Goal: Information Seeking & Learning: Learn about a topic

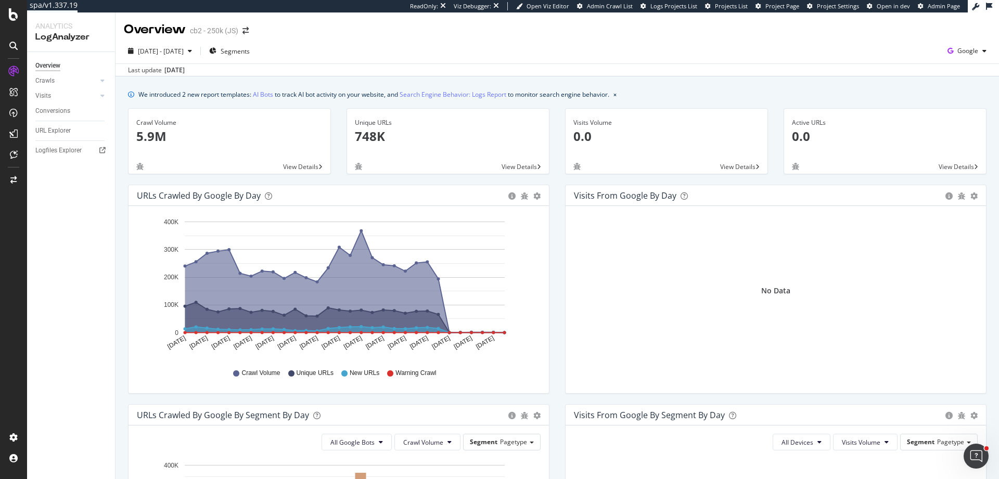
click at [440, 49] on div "2025 Aug. 10th - Sep. 8th Segments Google" at bounding box center [556, 53] width 883 height 21
click at [504, 214] on icon "Aug 10 2025 Aug 12 2025 Aug 14 2025 Aug 16 2025 Aug 18 2025 Aug 20 2025 Aug 22 …" at bounding box center [337, 286] width 400 height 145
click at [64, 151] on div "Logfiles Explorer" at bounding box center [58, 150] width 46 height 11
click at [943, 50] on icon "button" at bounding box center [950, 51] width 14 height 15
click at [915, 46] on span "Bing" at bounding box center [907, 41] width 38 height 9
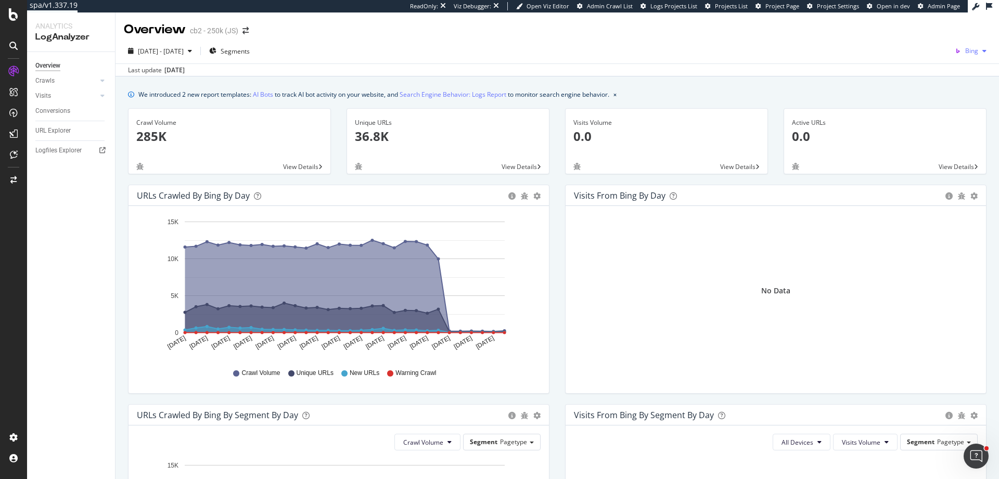
click at [966, 50] on span "Bing" at bounding box center [971, 50] width 13 height 9
click at [915, 63] on span "OpenAI" at bounding box center [915, 60] width 38 height 9
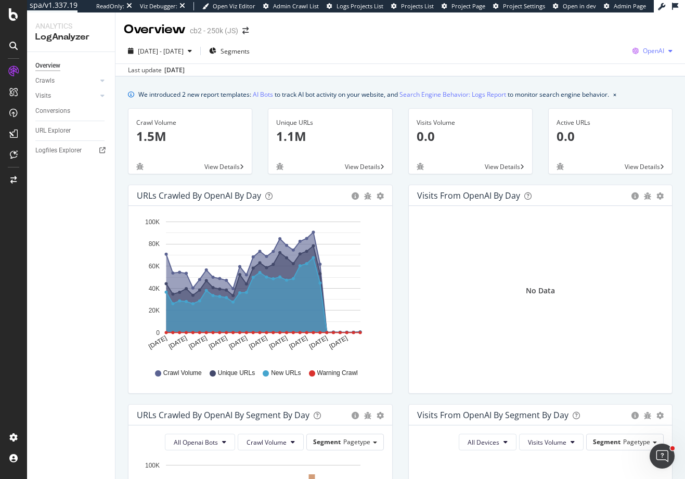
click at [643, 51] on span "OpenAI" at bounding box center [653, 50] width 21 height 9
click at [599, 24] on span "Google" at bounding box center [592, 22] width 38 height 9
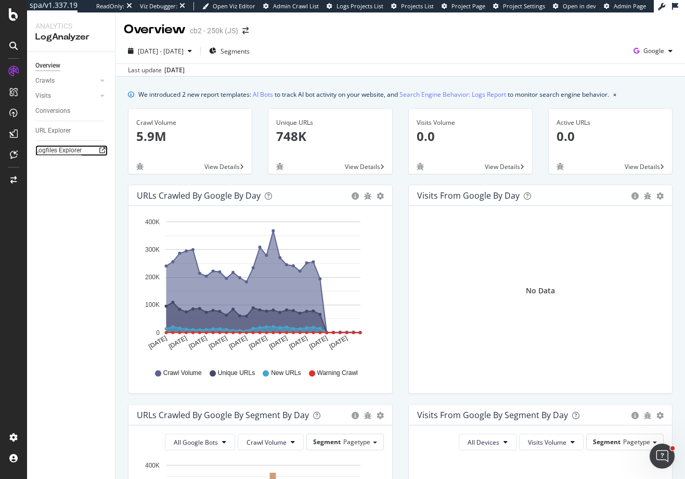
click at [69, 150] on div "Logfiles Explorer" at bounding box center [58, 150] width 46 height 11
click at [48, 81] on div "Crawls" at bounding box center [44, 80] width 19 height 11
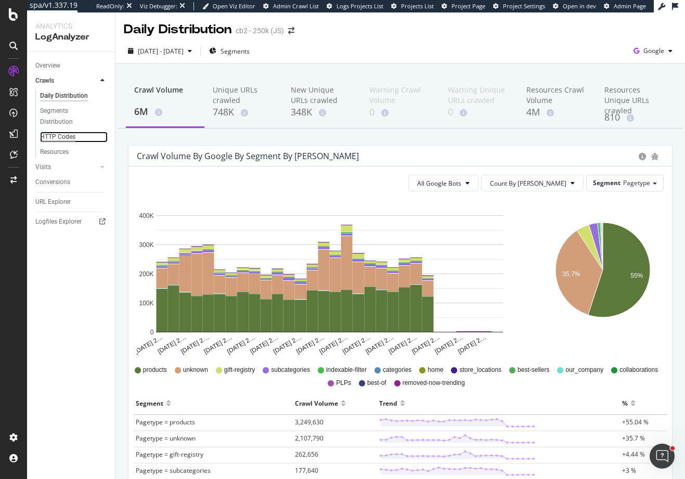
click at [69, 138] on div "HTTP Codes" at bounding box center [57, 137] width 35 height 11
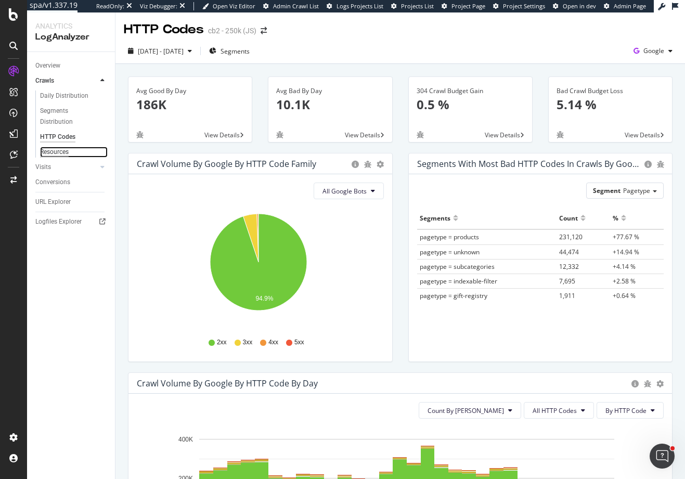
click at [61, 152] on div "Resources" at bounding box center [54, 152] width 29 height 11
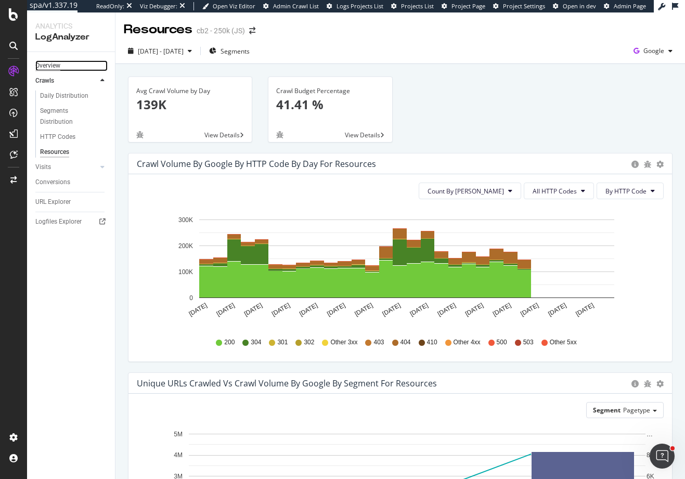
click at [53, 67] on div "Overview" at bounding box center [47, 65] width 25 height 11
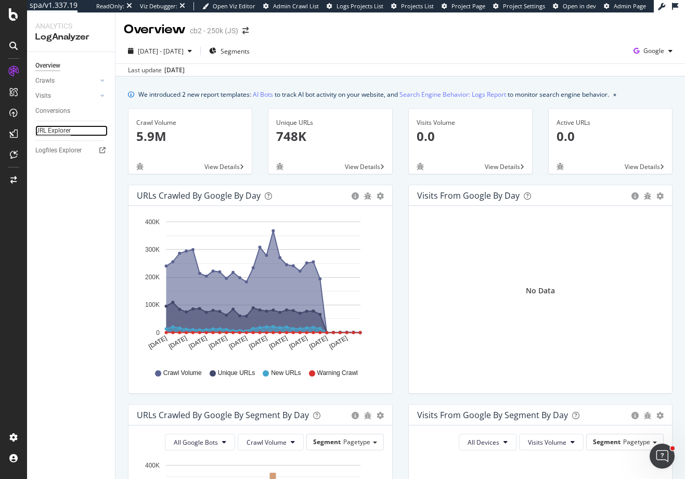
click at [53, 133] on div "URL Explorer" at bounding box center [52, 130] width 35 height 11
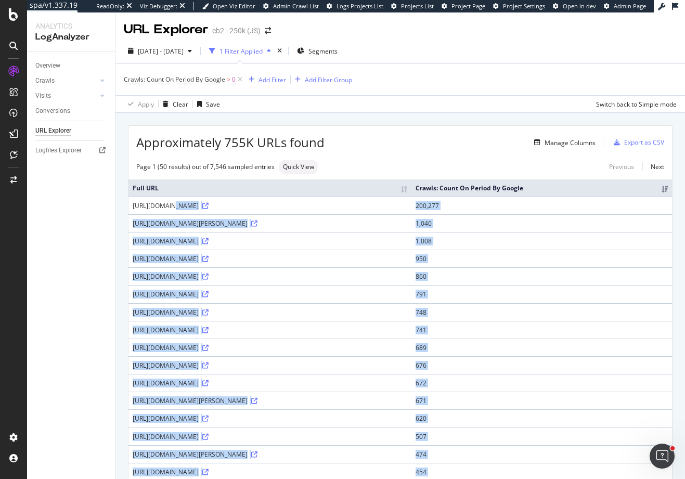
drag, startPoint x: 132, startPoint y: 224, endPoint x: 151, endPoint y: 226, distance: 19.3
click at [151, 214] on td "[URL][DOMAIN_NAME]" at bounding box center [269, 206] width 283 height 18
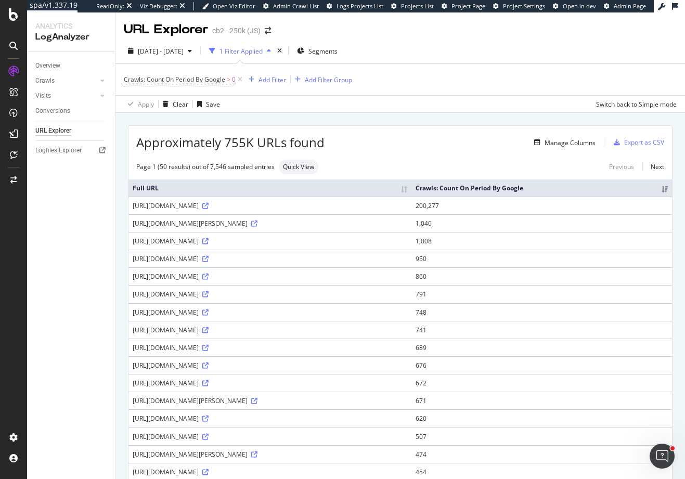
click at [140, 210] on div "[URL][DOMAIN_NAME]" at bounding box center [270, 205] width 275 height 9
drag, startPoint x: 132, startPoint y: 226, endPoint x: 195, endPoint y: 224, distance: 63.0
click at [195, 214] on td "[URL][DOMAIN_NAME]" at bounding box center [269, 206] width 283 height 18
copy div "https://www.cb2.com"
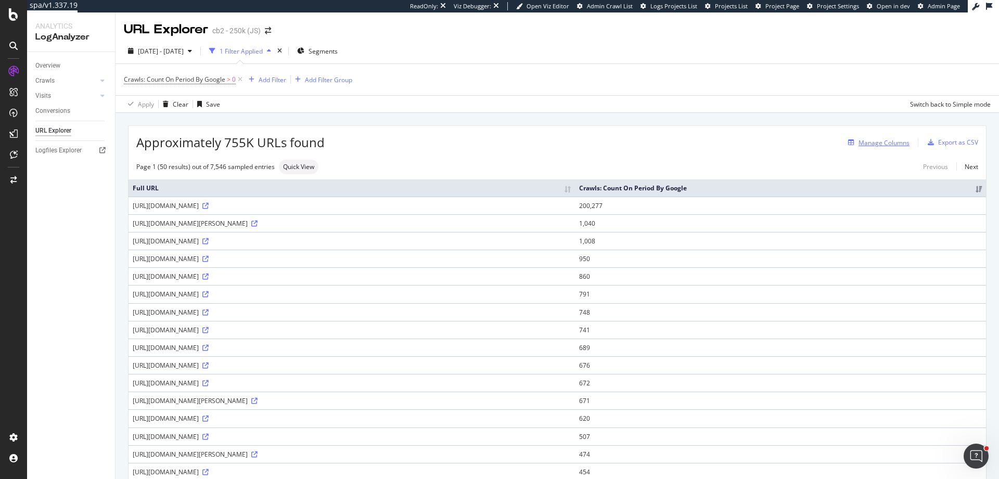
click at [882, 144] on div "Manage Columns" at bounding box center [883, 142] width 51 height 9
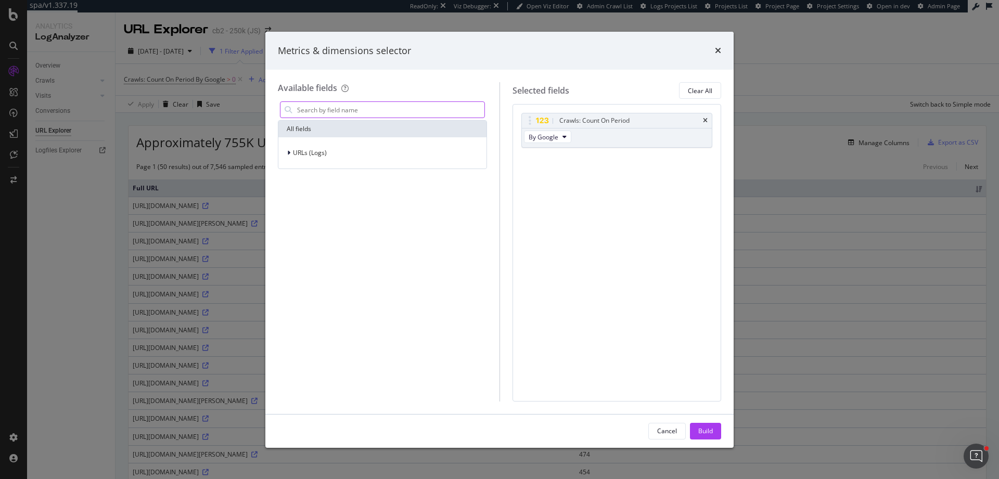
click at [380, 113] on input "modal" at bounding box center [390, 110] width 188 height 16
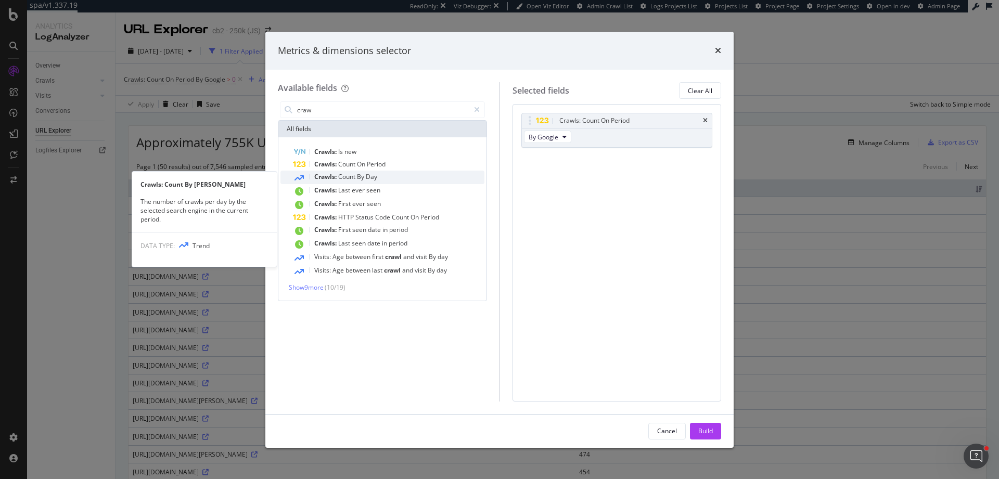
type input "craw"
click at [371, 176] on span "Day" at bounding box center [371, 176] width 11 height 9
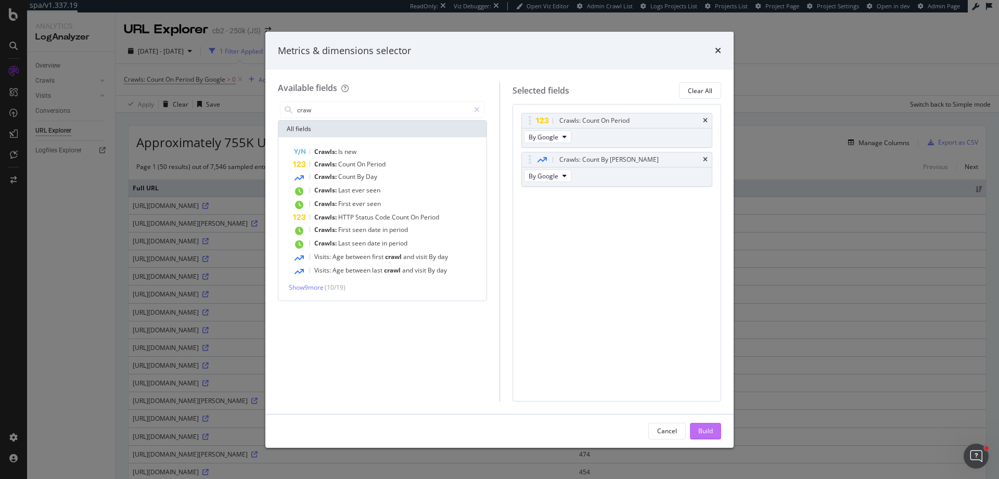
click at [697, 428] on button "Build" at bounding box center [705, 431] width 31 height 17
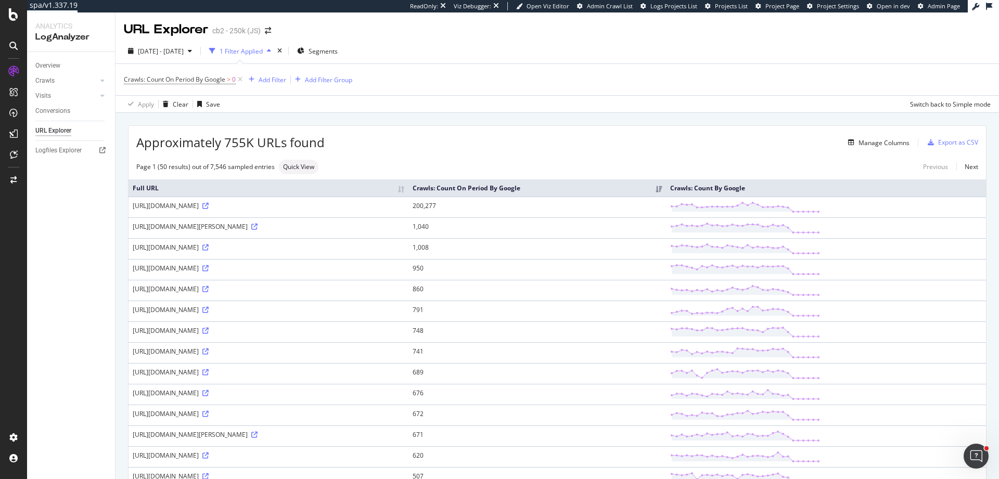
click at [134, 231] on div "https://www.cb2.com/foley-grey-faux-mohair-dining-counter-stool/s385652" at bounding box center [269, 226] width 272 height 9
copy div "https://www.cb2.com/foley-grey-faux-mohair-dining-counter-stool/s385652"
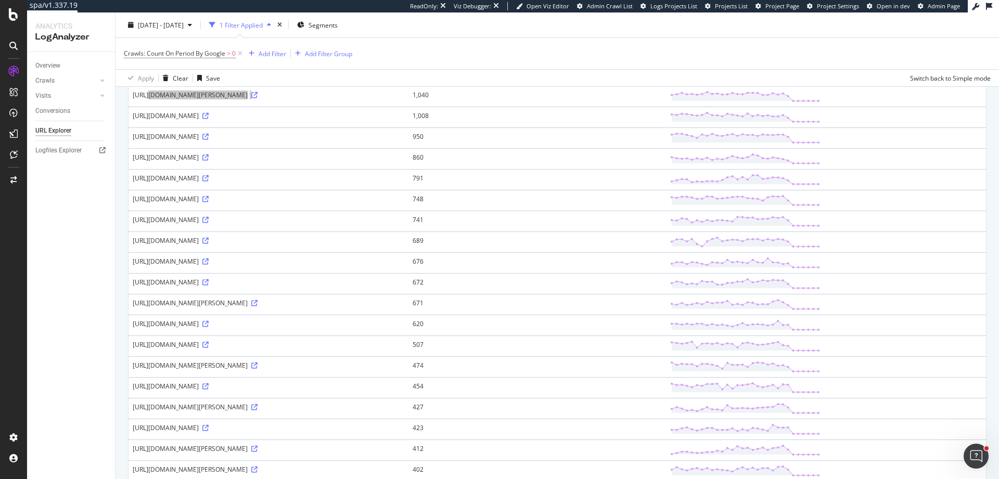
scroll to position [133, 0]
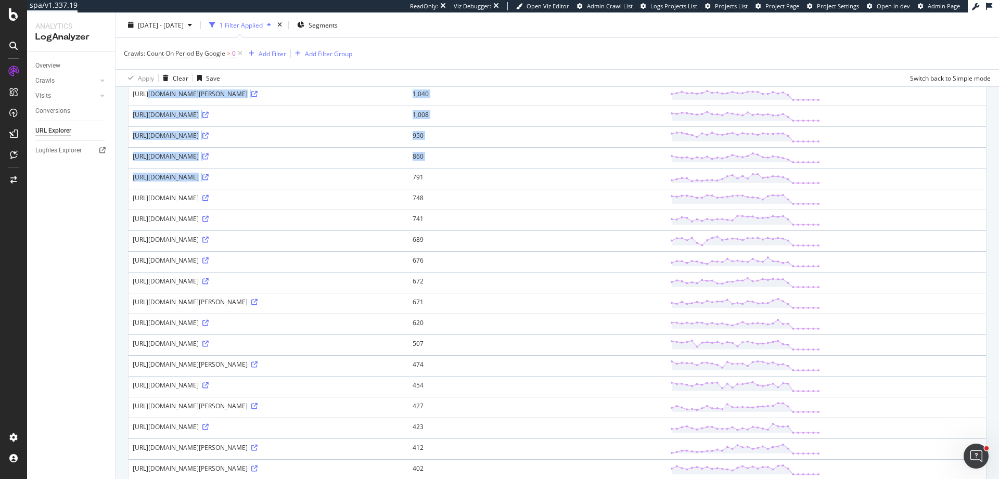
click at [139, 182] on div "https://www.cb2.com/furniture/ottomans-poufs-stools/1" at bounding box center [269, 177] width 272 height 9
click at [140, 182] on div "https://www.cb2.com/furniture/ottomans-poufs-stools/1" at bounding box center [269, 177] width 272 height 9
click at [141, 182] on div "https://www.cb2.com/furniture/ottomans-poufs-stools/1" at bounding box center [269, 177] width 272 height 9
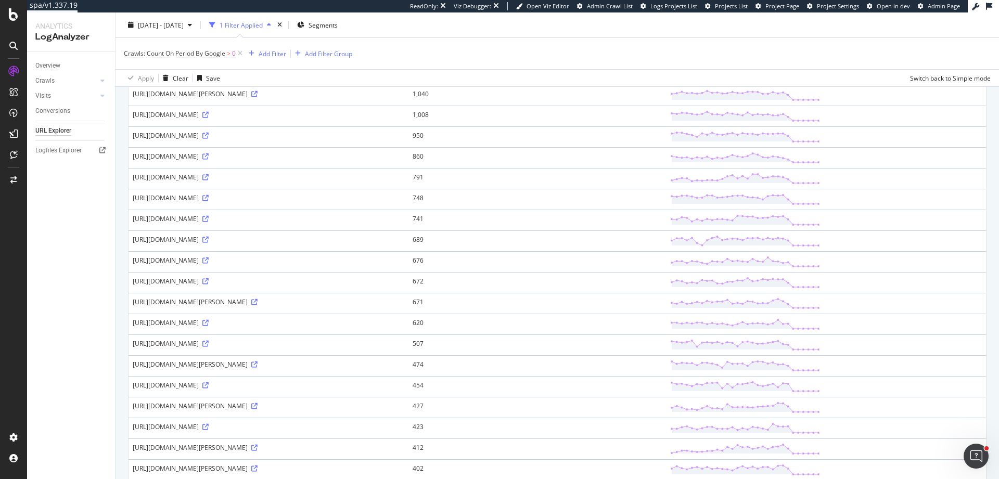
drag, startPoint x: 141, startPoint y: 187, endPoint x: 294, endPoint y: 185, distance: 152.4
click at [294, 182] on div "https://www.cb2.com/furniture/ottomans-poufs-stools/1" at bounding box center [269, 177] width 272 height 9
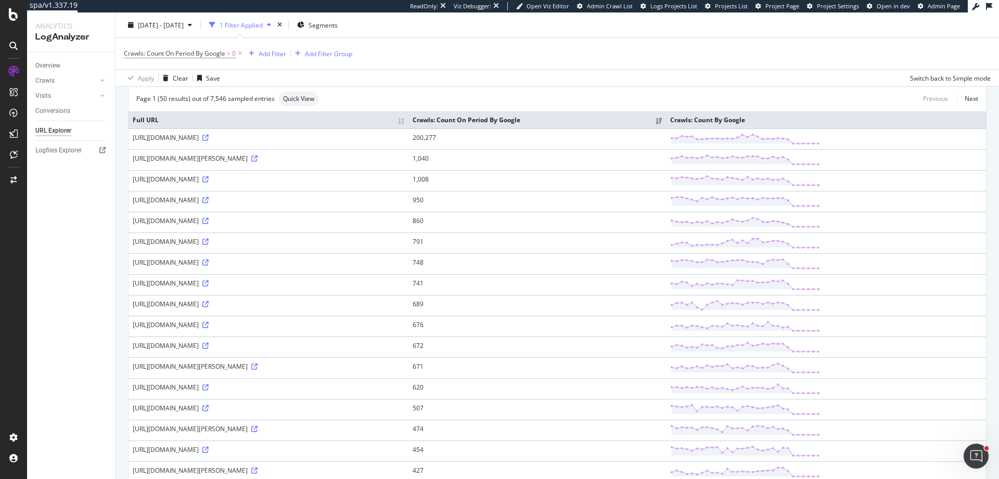
scroll to position [0, 0]
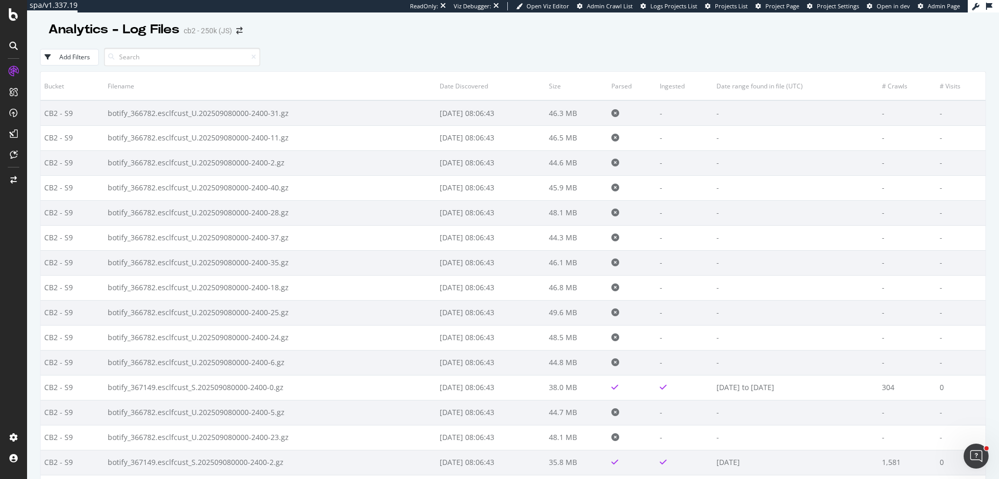
click at [185, 55] on input at bounding box center [182, 57] width 156 height 18
click at [79, 54] on div "Add Filters" at bounding box center [74, 57] width 31 height 9
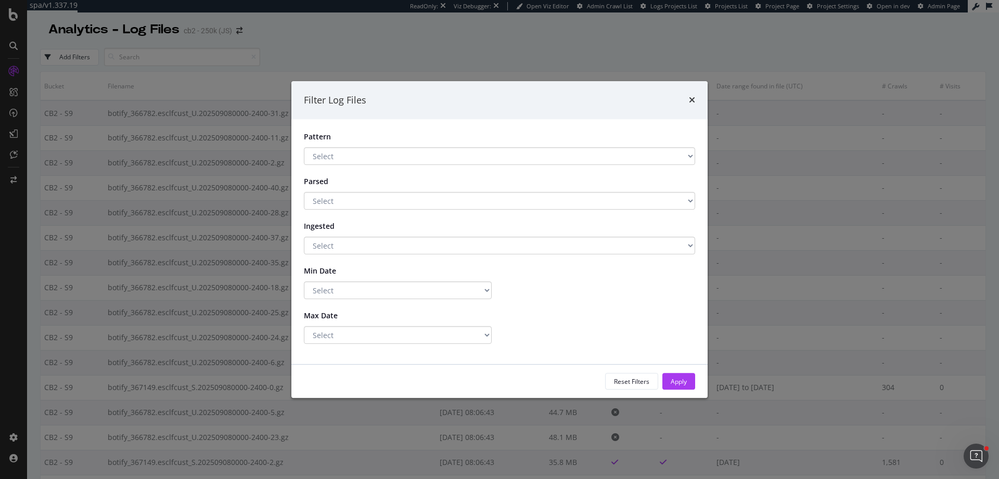
select select "6dd194b3-6b4a-441a-ab3a-c85c058efe25"
click at [304, 147] on select "Select botify_367149.*\.gz$ Has a Pattern No Pattern" at bounding box center [499, 156] width 391 height 18
click at [671, 383] on div "Apply" at bounding box center [679, 381] width 16 height 9
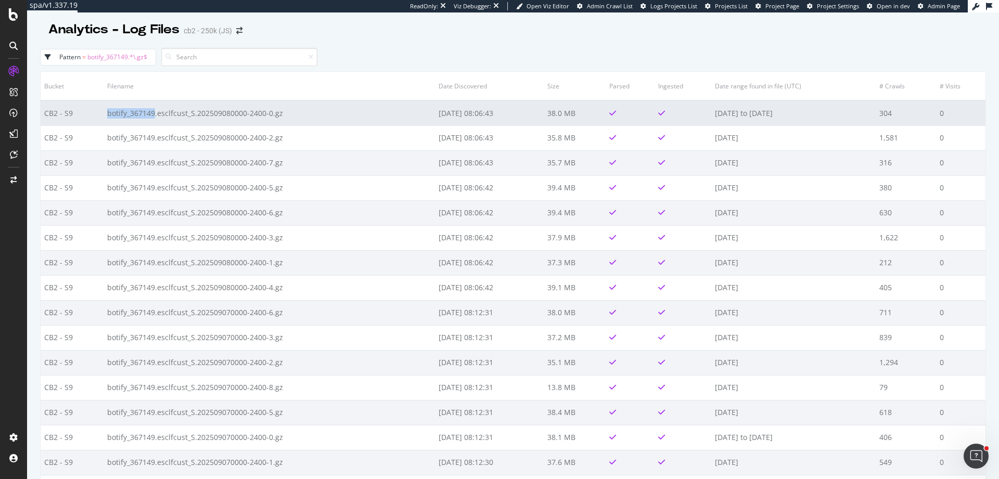
drag, startPoint x: 101, startPoint y: 115, endPoint x: 150, endPoint y: 117, distance: 49.4
click at [150, 117] on tr "CB2 - S9 botify_367149.esclfcust_S.202509080000-2400-0.gz 2025-09-09 08:06:43 3…" at bounding box center [513, 112] width 945 height 25
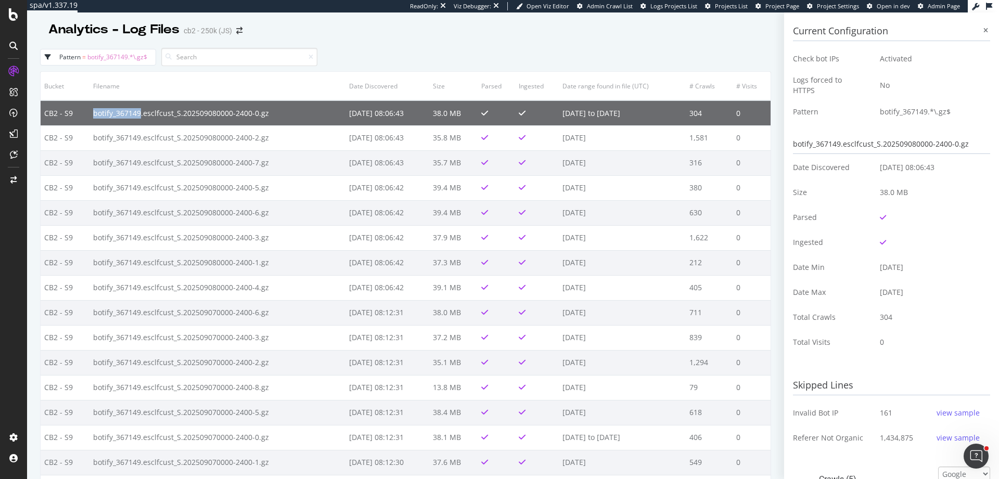
copy tr "botify_367149"
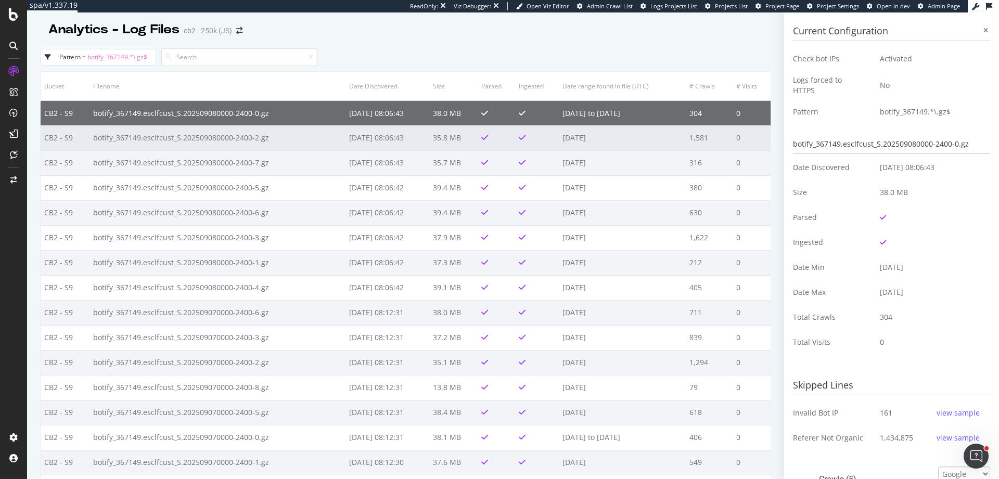
click at [628, 139] on td "[DATE]" at bounding box center [622, 137] width 127 height 25
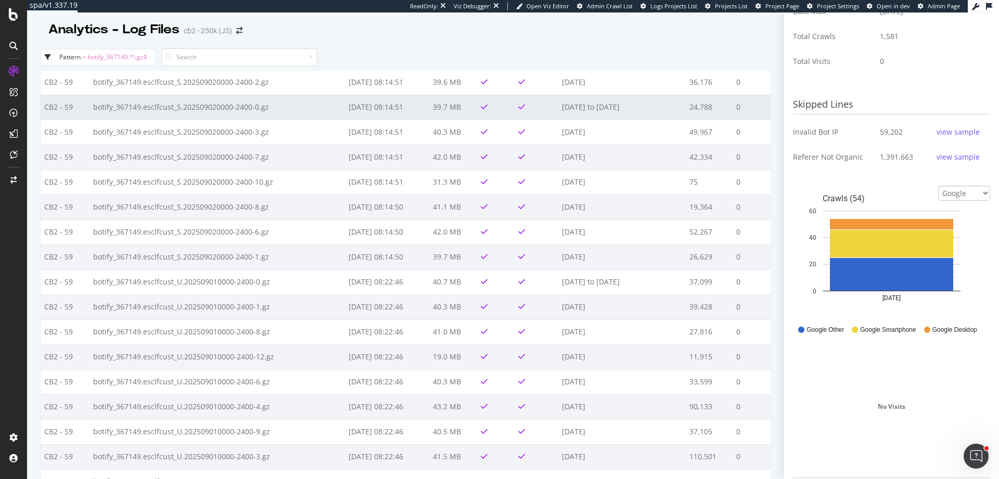
scroll to position [1404, 0]
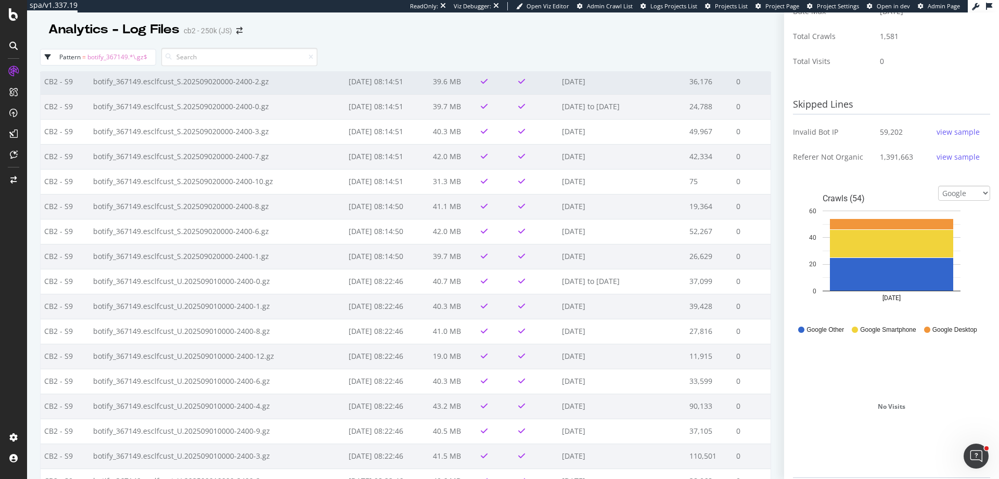
click at [691, 86] on td "36,176" at bounding box center [709, 81] width 47 height 25
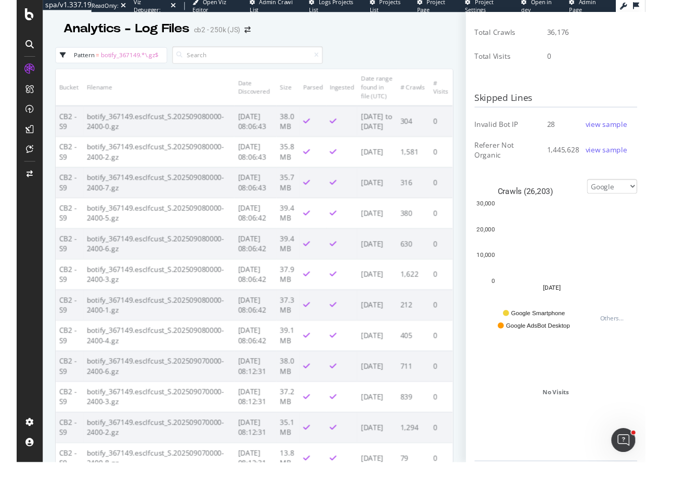
scroll to position [291, 0]
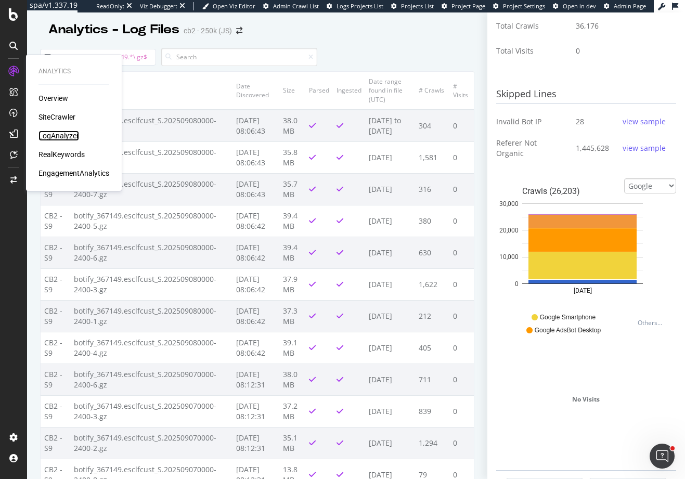
click at [51, 137] on div "LogAnalyzer" at bounding box center [58, 136] width 41 height 10
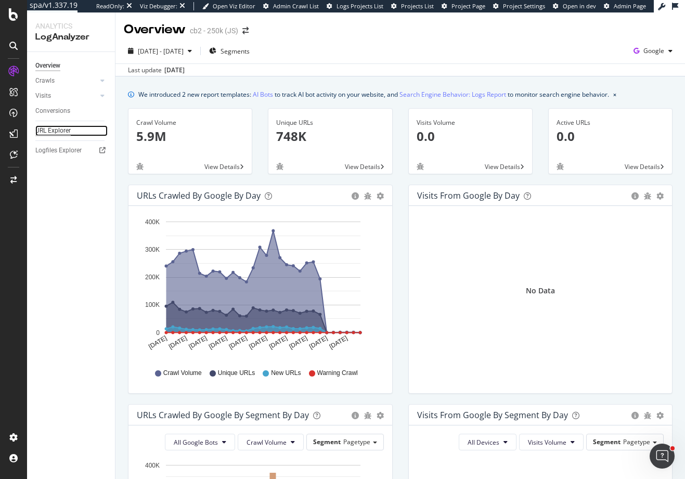
click at [56, 134] on div "URL Explorer" at bounding box center [52, 130] width 35 height 11
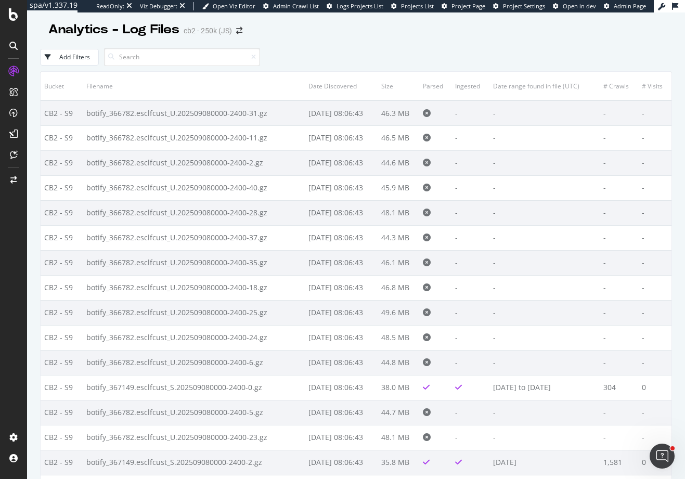
click at [69, 61] on div "Add Filters" at bounding box center [74, 57] width 31 height 9
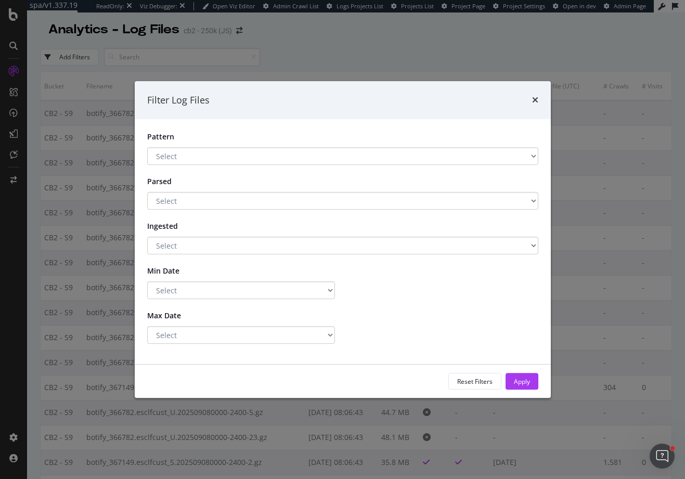
select select "6dd194b3-6b4a-441a-ab3a-c85c058efe25"
click at [147, 147] on select "Select botify_367149.*\.gz$ Has a Pattern No Pattern" at bounding box center [342, 156] width 391 height 18
click at [521, 383] on div "Apply" at bounding box center [522, 381] width 16 height 9
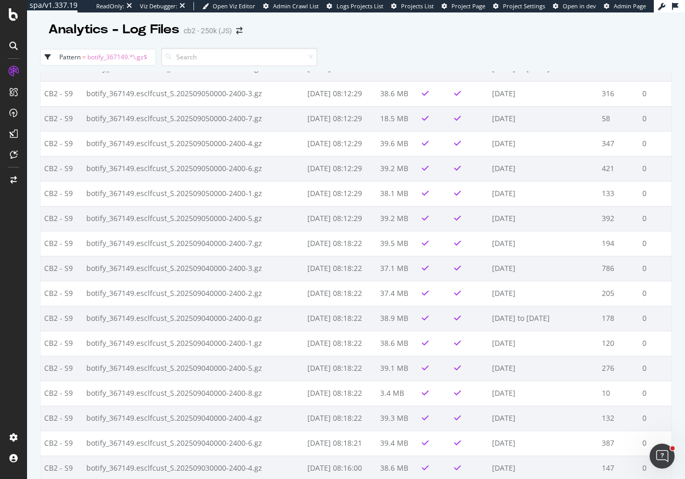
scroll to position [687, 0]
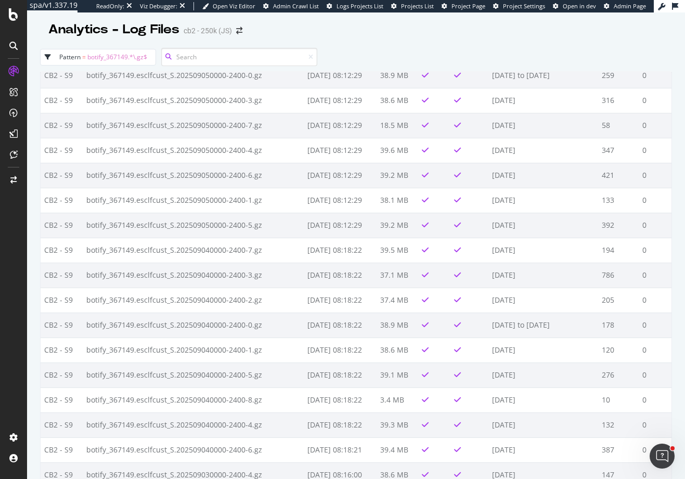
click at [200, 54] on input at bounding box center [239, 57] width 156 height 18
paste input "[DOMAIN_NAME]"
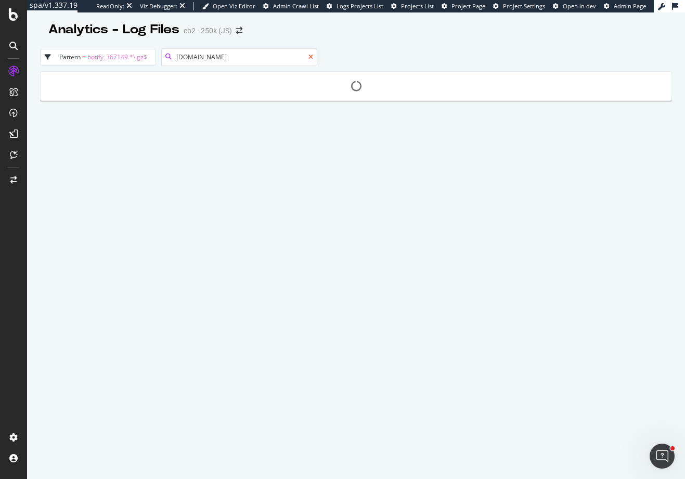
type input "[DOMAIN_NAME]"
click at [312, 56] on icon at bounding box center [310, 57] width 5 height 6
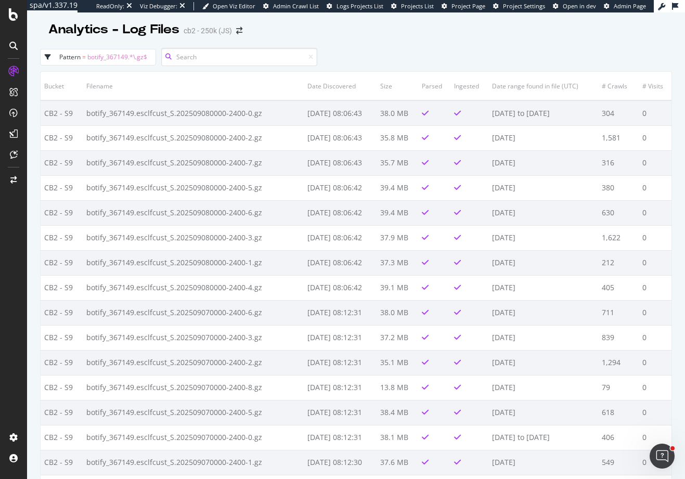
click at [234, 56] on input at bounding box center [239, 57] width 156 height 18
paste input "botify_367149.esclfcust_U.20250901"
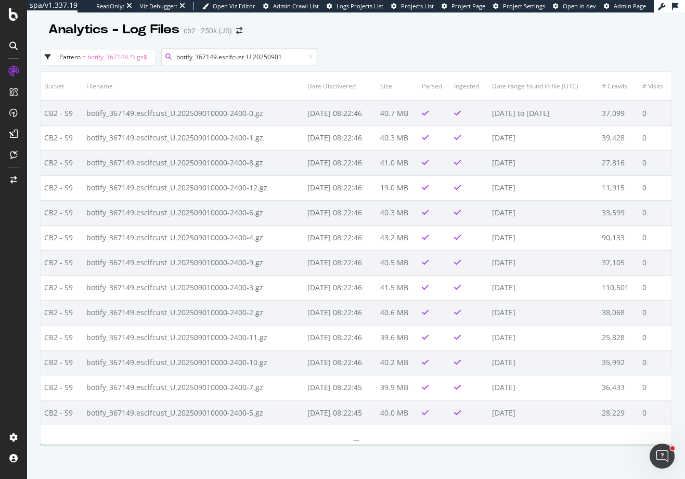
click at [252, 58] on input "botify_367149.esclfcust_U.20250901" at bounding box center [239, 57] width 156 height 18
click at [286, 55] on input "botify_367149.esclfcust_U.20250901" at bounding box center [239, 57] width 156 height 18
click at [291, 58] on input "botify_367149.esclfcust_U.20250908" at bounding box center [239, 57] width 156 height 18
type input "botify_367149.esclfcust_U.20250908"
click at [287, 58] on input "botify_367149.esclfcust_U.20250908" at bounding box center [239, 57] width 156 height 18
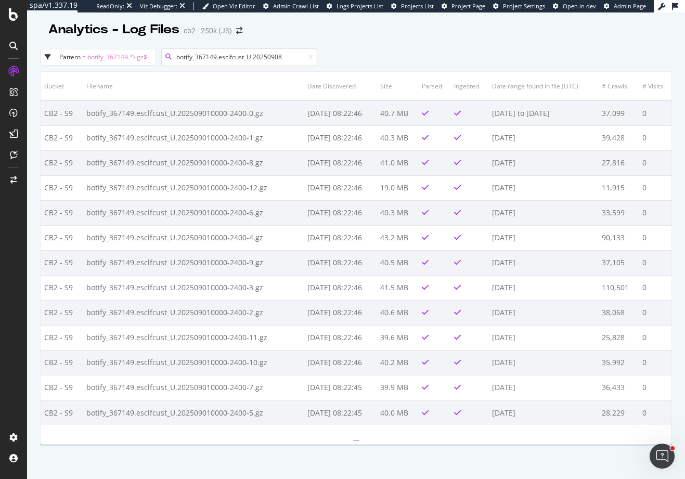
drag, startPoint x: 294, startPoint y: 56, endPoint x: 140, endPoint y: 59, distance: 154.0
click at [140, 59] on div "pattern = botify_367149.*\.gz$ botify_367149.esclfcust_U.20250908" at bounding box center [356, 57] width 632 height 29
click at [310, 57] on icon at bounding box center [310, 57] width 5 height 6
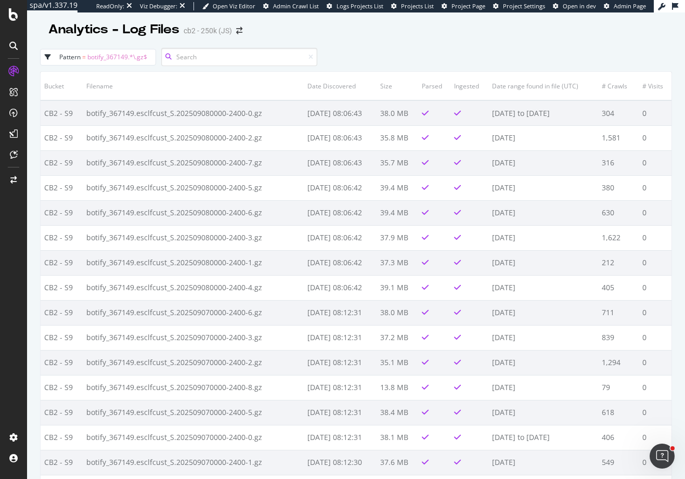
click at [259, 55] on input at bounding box center [239, 57] width 156 height 18
paste input "botify_367149.esclfcust_U.20250908"
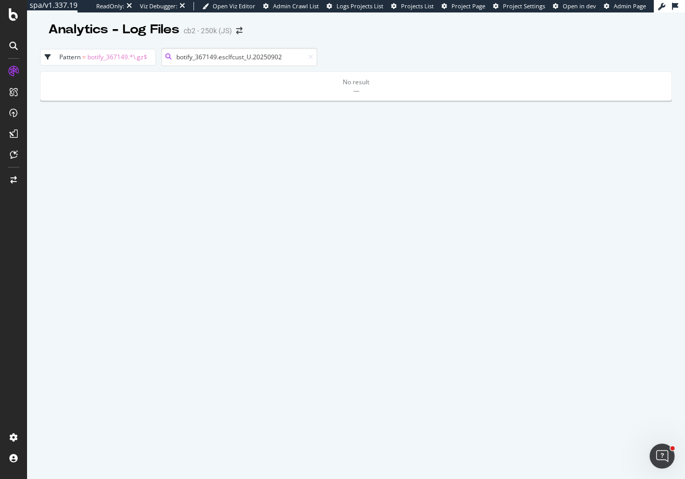
click at [291, 58] on input "botify_367149.esclfcust_U.20250902" at bounding box center [239, 57] width 156 height 18
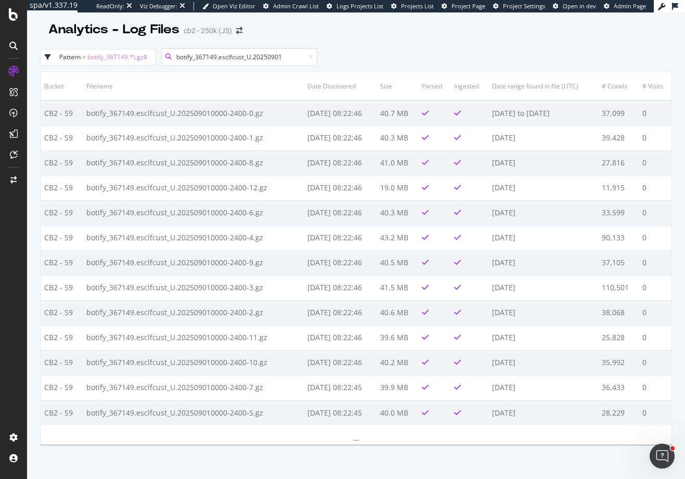
click at [250, 57] on input "botify_367149.esclfcust_U.20250901" at bounding box center [239, 57] width 156 height 18
drag, startPoint x: 254, startPoint y: 57, endPoint x: 157, endPoint y: 59, distance: 96.8
click at [157, 59] on div "pattern = botify_367149.*\.gz$ botify_367149.esclfcust_U.20250901" at bounding box center [356, 57] width 632 height 29
click at [222, 58] on input "20250901" at bounding box center [239, 57] width 156 height 18
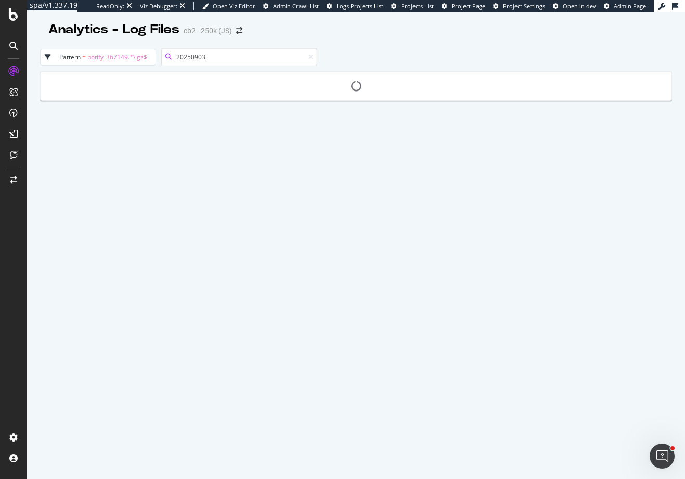
type input "20250903"
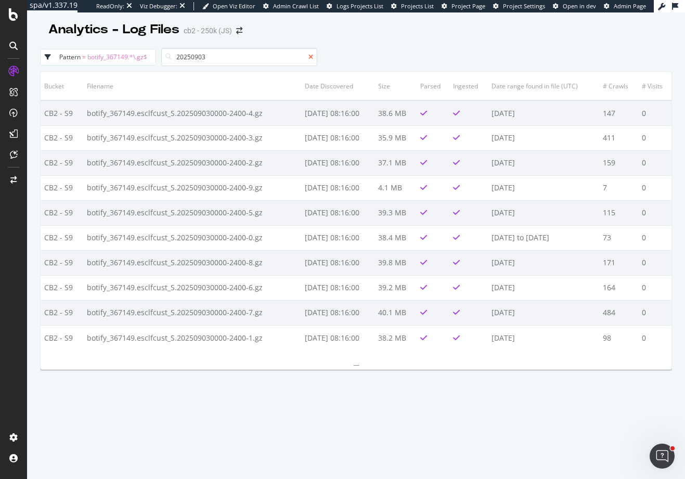
click at [312, 58] on icon at bounding box center [310, 57] width 5 height 6
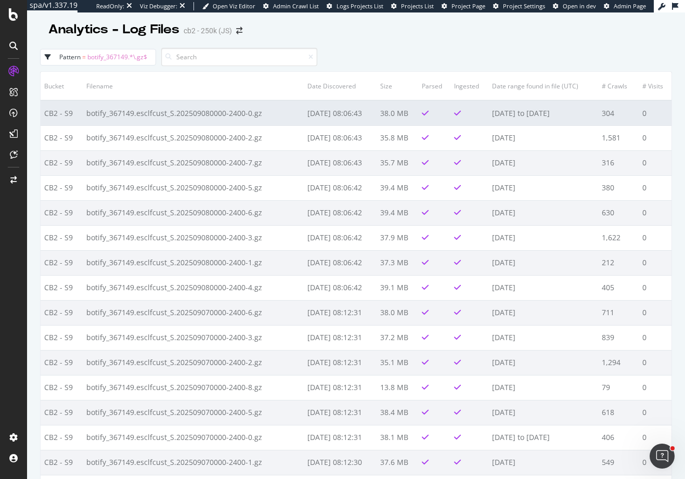
click at [255, 120] on td "botify_367149.esclfcust_S.202509080000-2400-0.gz" at bounding box center [193, 112] width 221 height 25
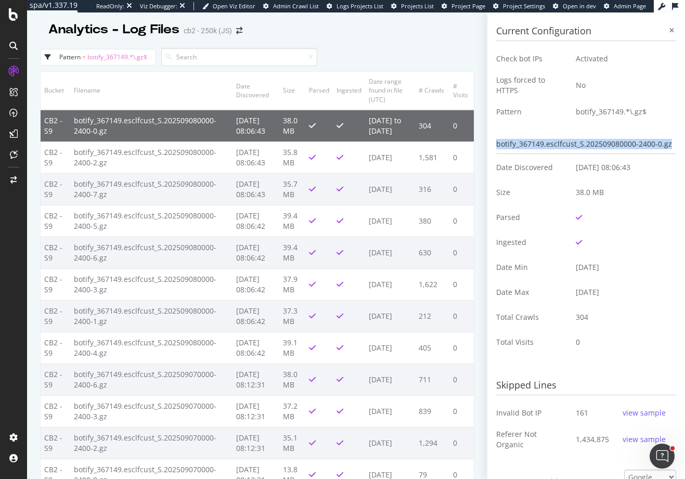
drag, startPoint x: 513, startPoint y: 156, endPoint x: 492, endPoint y: 145, distance: 23.3
click at [492, 145] on div "Current Configuration Check bot IPs Activated Logs forced to HTTPS No Pattern b…" at bounding box center [586, 245] width 198 height 467
drag, startPoint x: 506, startPoint y: 144, endPoint x: 573, endPoint y: 169, distance: 71.1
click at [573, 169] on div "Current Configuration Check bot IPs Activated Logs forced to HTTPS No Pattern b…" at bounding box center [586, 419] width 180 height 800
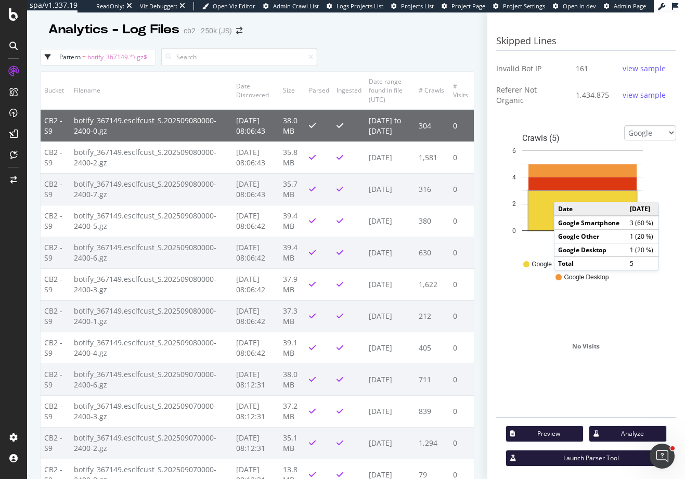
scroll to position [330, 0]
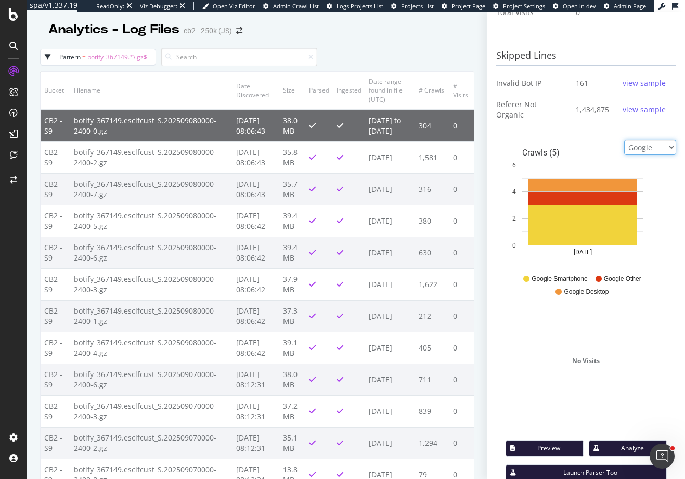
drag, startPoint x: 636, startPoint y: 164, endPoint x: 573, endPoint y: 142, distance: 66.6
click at [573, 142] on div "Current Configuration Check bot IPs Activated Logs forced to HTTPS No Pattern b…" at bounding box center [586, 89] width 180 height 800
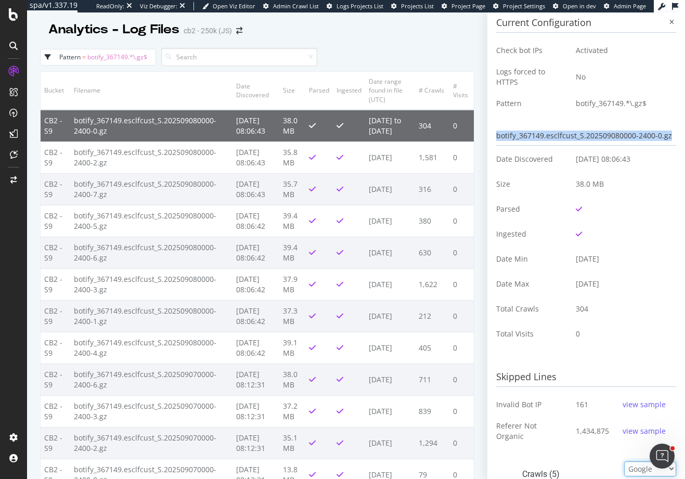
scroll to position [0, 0]
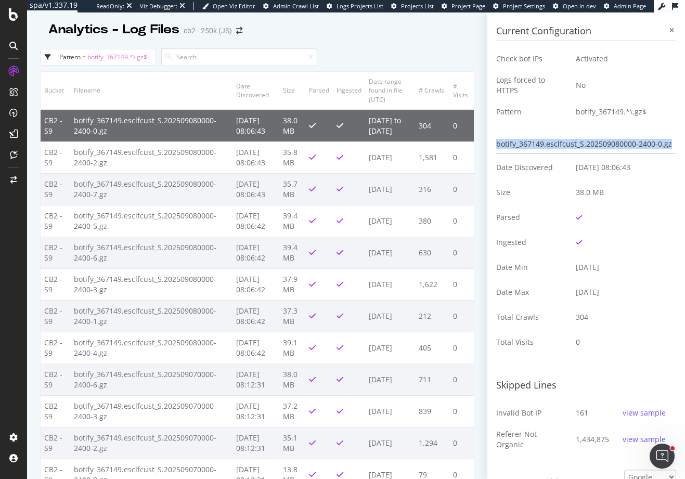
copy div "botify_367149.esclfcust_S.202509080000-2400-0.gz"
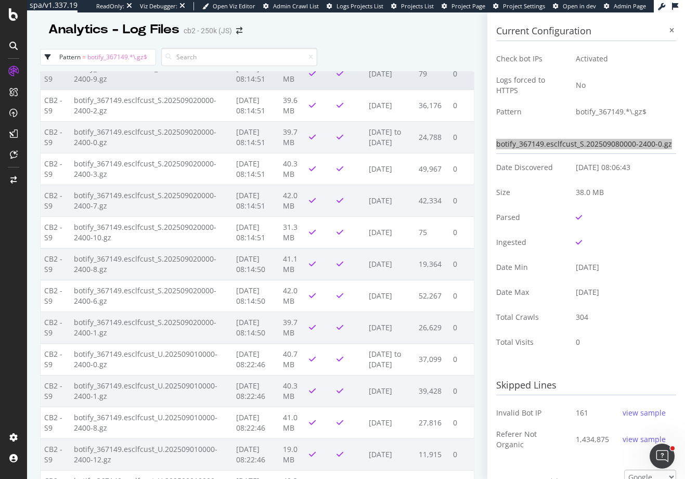
scroll to position [1724, 0]
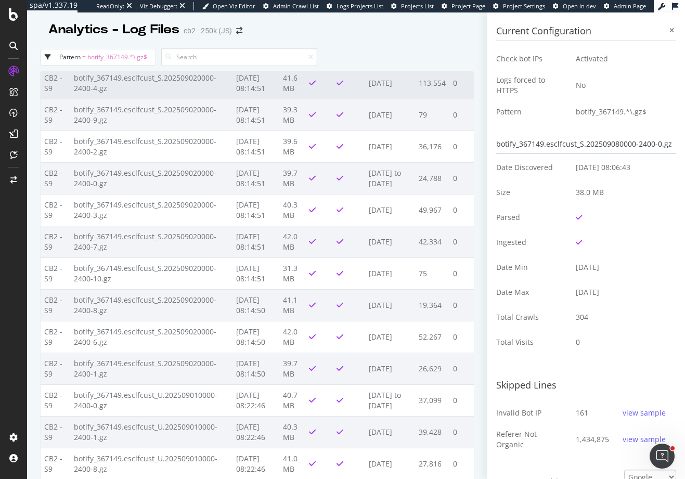
click at [395, 99] on td "[DATE]" at bounding box center [390, 83] width 50 height 32
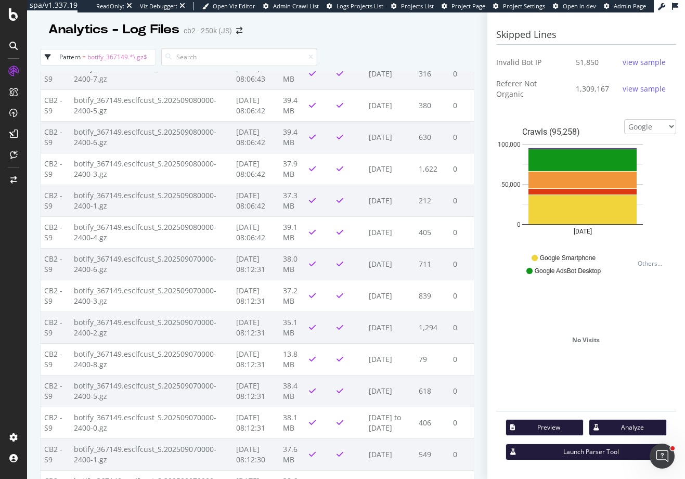
scroll to position [0, 0]
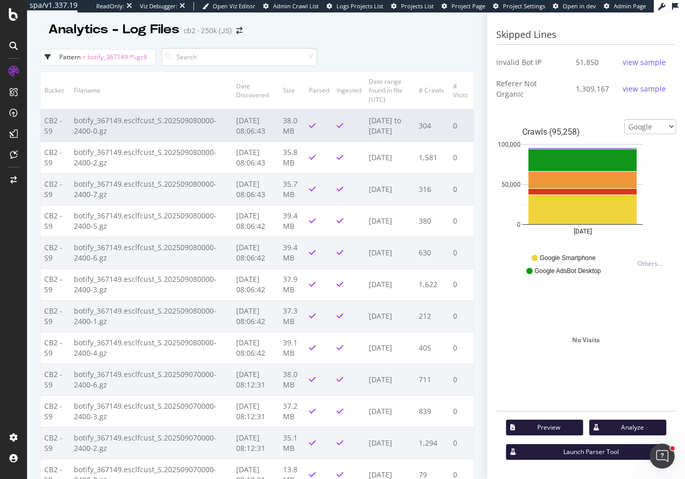
click at [140, 142] on td "botify_367149.esclfcust_S.202509080000-2400-0.gz" at bounding box center [151, 126] width 162 height 32
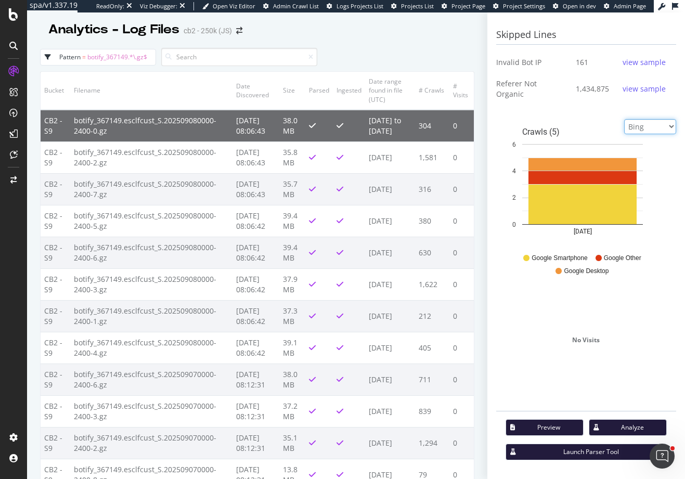
click at [624, 119] on select "Google Bing OpenAI Other AI Bots" at bounding box center [650, 126] width 52 height 15
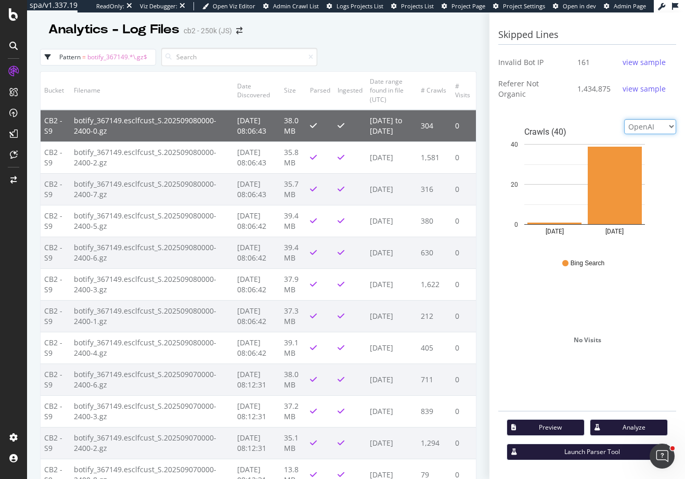
click at [624, 119] on select "Google Bing OpenAI Other AI Bots" at bounding box center [650, 126] width 52 height 15
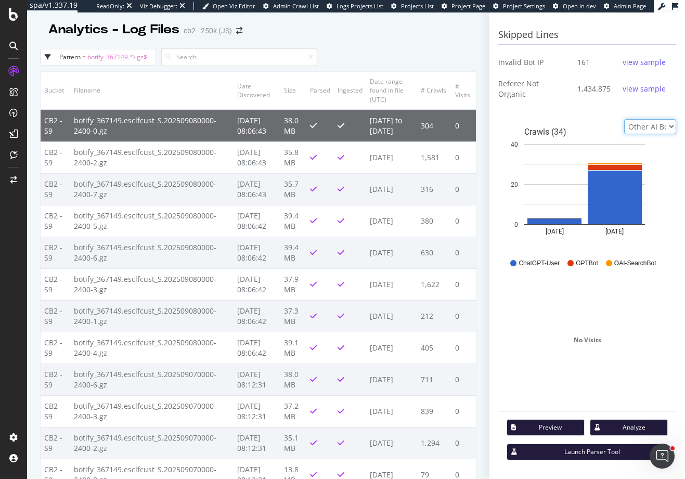
click at [624, 119] on select "Google Bing OpenAI Other AI Bots" at bounding box center [650, 126] width 52 height 15
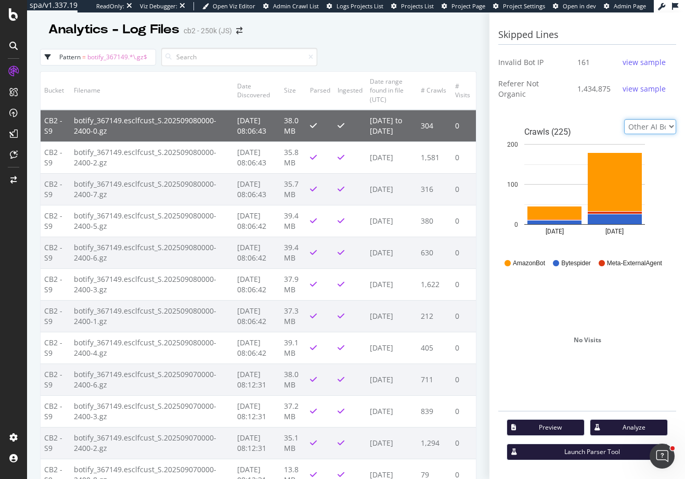
select select "google"
click at [624, 119] on select "Google Bing OpenAI Other AI Bots" at bounding box center [650, 126] width 52 height 15
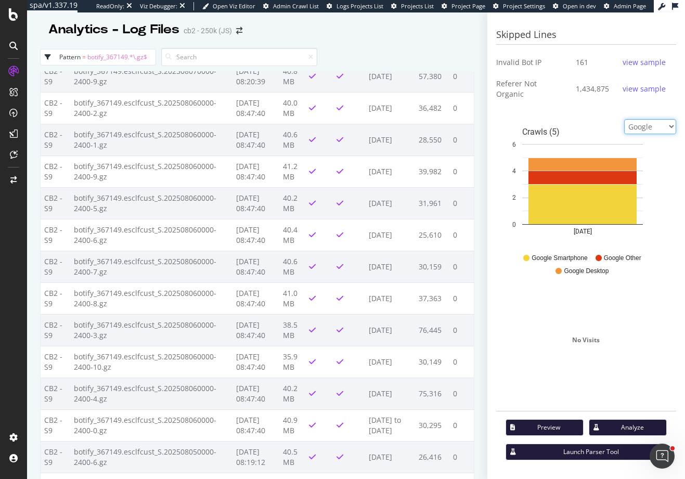
scroll to position [10593, 0]
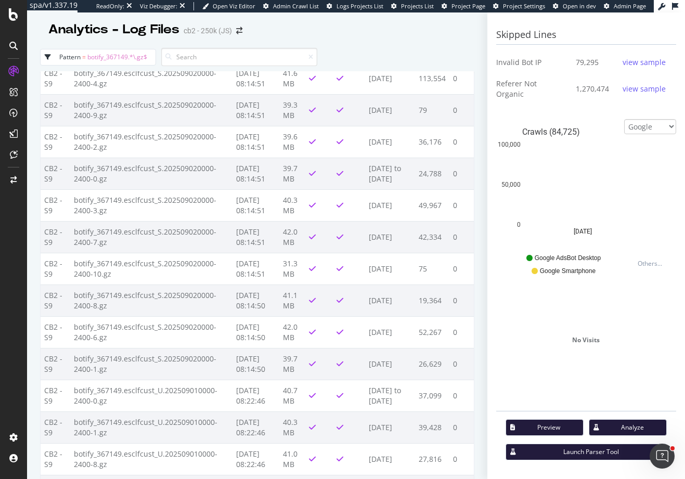
scroll to position [1721, 0]
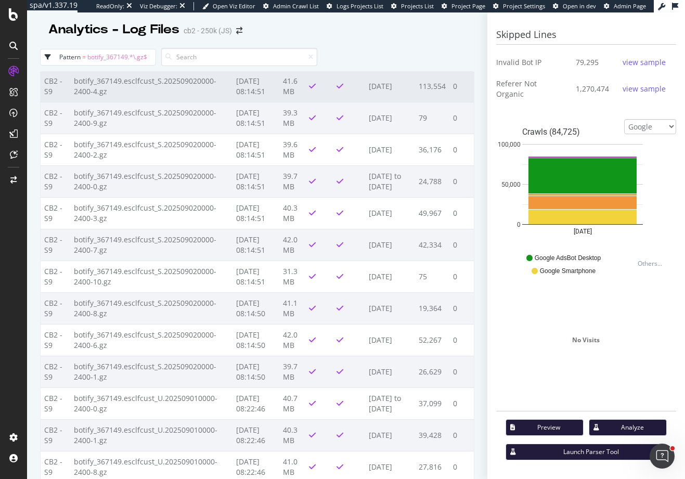
click at [161, 102] on td "botify_367149.esclfcust_S.202509020000-2400-4.gz" at bounding box center [151, 86] width 162 height 32
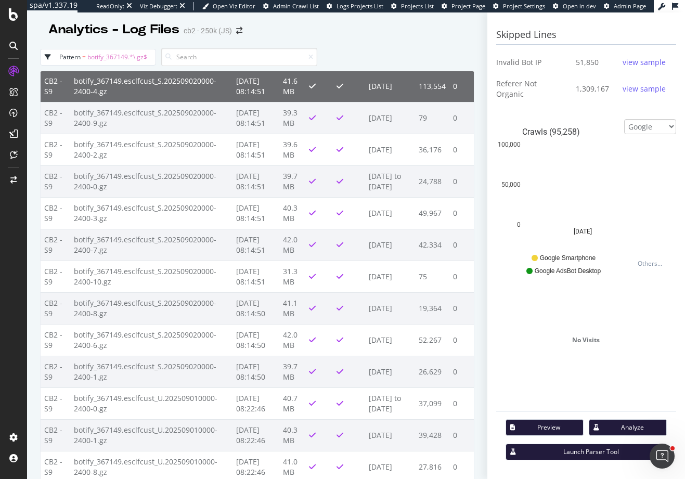
scroll to position [0, 0]
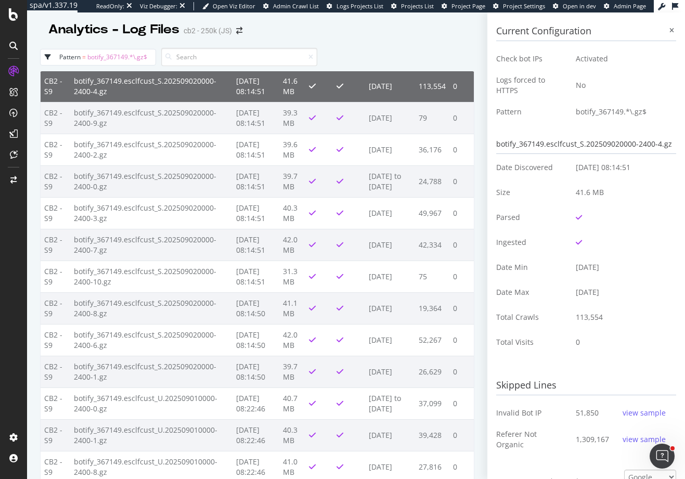
click at [588, 146] on div "botify_367149.esclfcust_S.202509020000-2400-4.gz" at bounding box center [586, 144] width 180 height 19
copy div "botify_367149.esclfcust_S.202509020000-2400-4.gz"
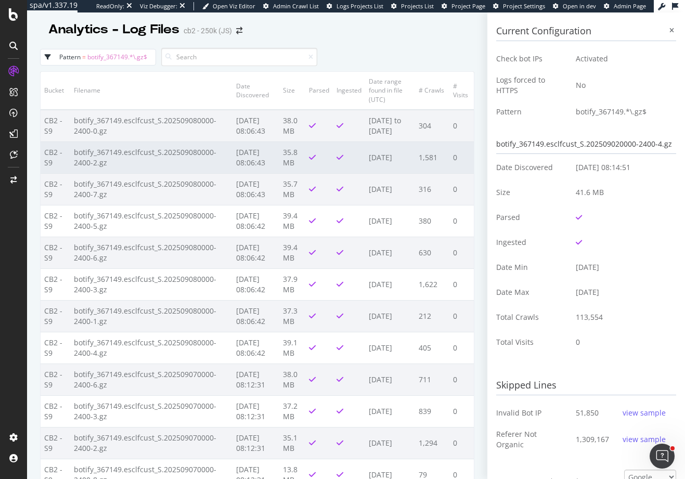
click at [169, 173] on td "botify_367149.esclfcust_S.202509080000-2400-2.gz" at bounding box center [151, 157] width 162 height 32
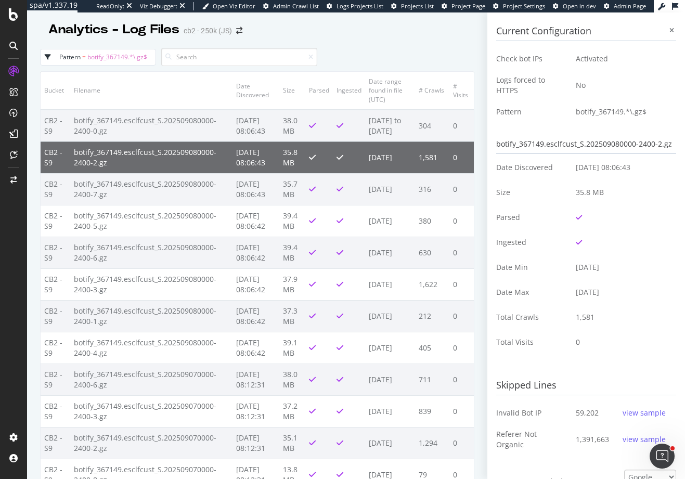
click at [498, 143] on div "botify_367149.esclfcust_S.202509080000-2400-2.gz" at bounding box center [586, 144] width 180 height 19
drag, startPoint x: 498, startPoint y: 143, endPoint x: 510, endPoint y: 153, distance: 15.5
click at [510, 153] on div "botify_367149.esclfcust_S.202509080000-2400-2.gz" at bounding box center [586, 144] width 180 height 19
copy div "botify_367149.esclfcust_S.202509080000-2400-2.gz"
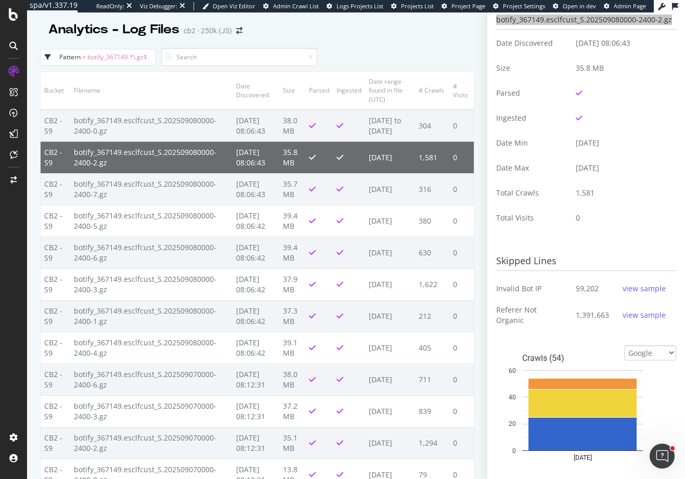
scroll to position [125, 0]
click at [638, 293] on div "view sample" at bounding box center [644, 288] width 43 height 10
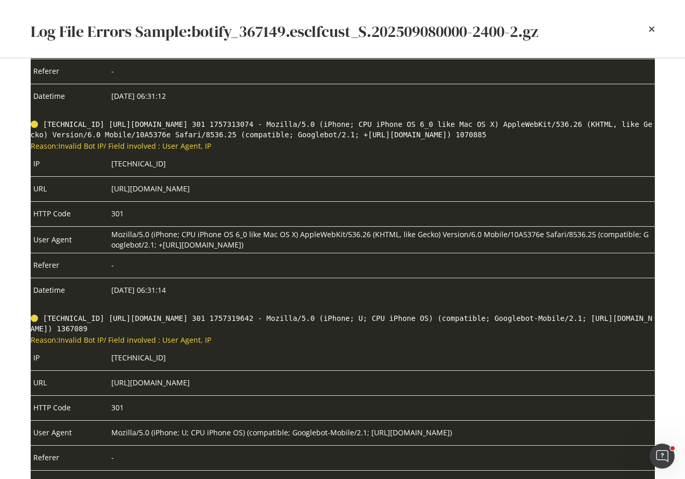
scroll to position [2559, 0]
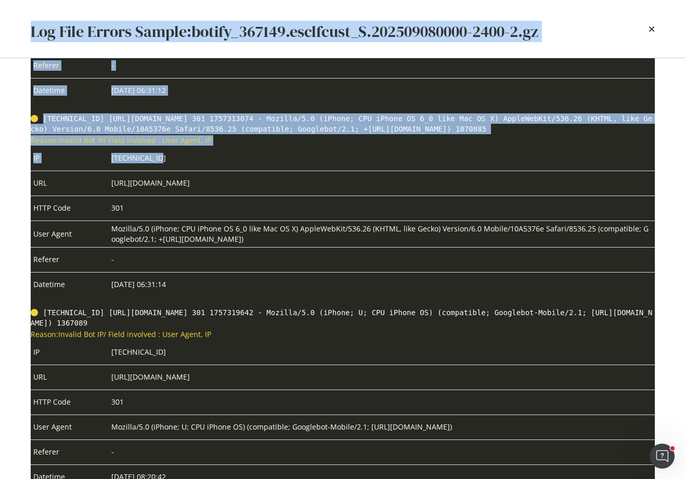
click at [143, 171] on td "[TECHNICAL_ID]" at bounding box center [382, 158] width 546 height 25
click at [139, 171] on td "[TECHNICAL_ID]" at bounding box center [382, 158] width 546 height 25
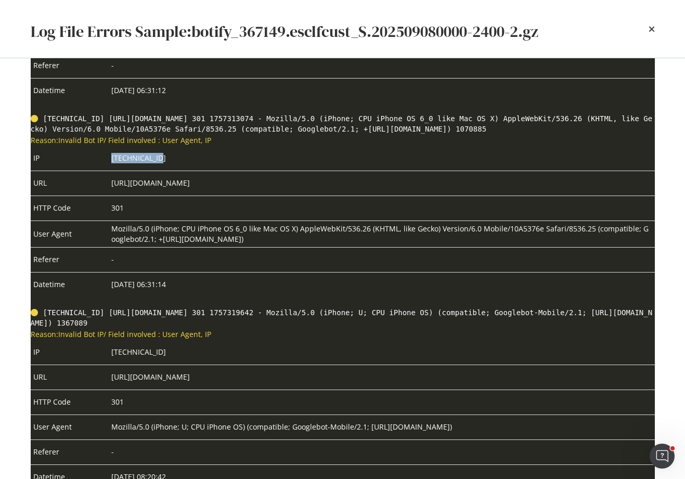
click at [139, 171] on td "[TECHNICAL_ID]" at bounding box center [382, 158] width 546 height 25
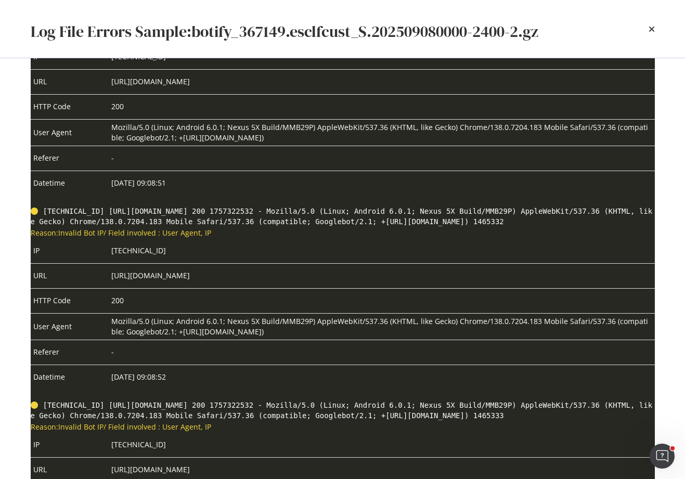
scroll to position [3792, 0]
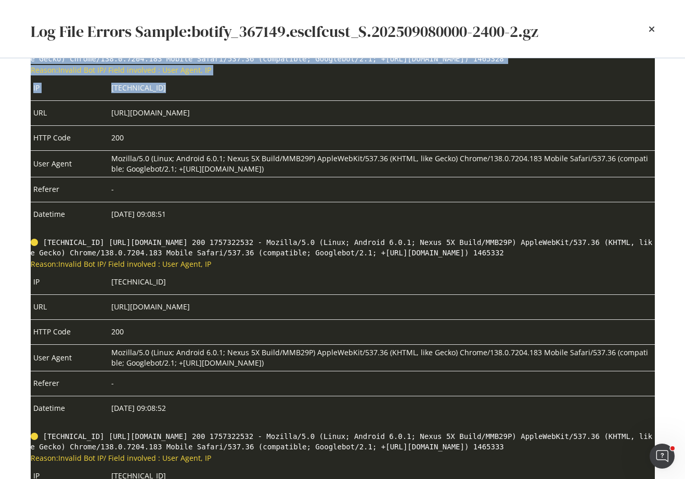
click at [149, 100] on td "[TECHNICAL_ID]" at bounding box center [382, 87] width 546 height 25
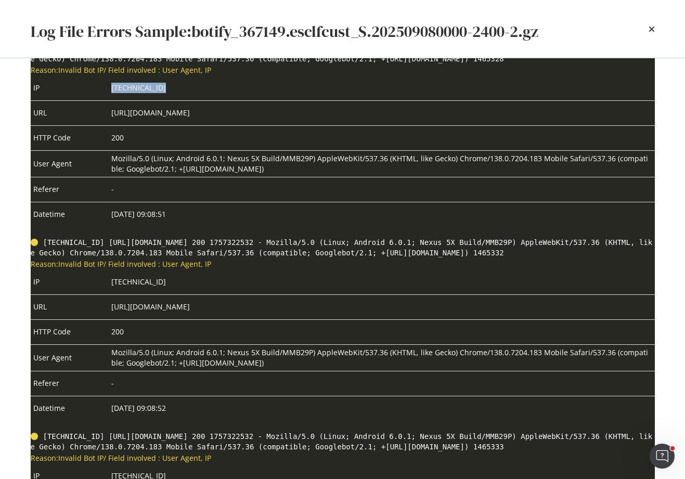
click at [149, 100] on td "[TECHNICAL_ID]" at bounding box center [382, 87] width 546 height 25
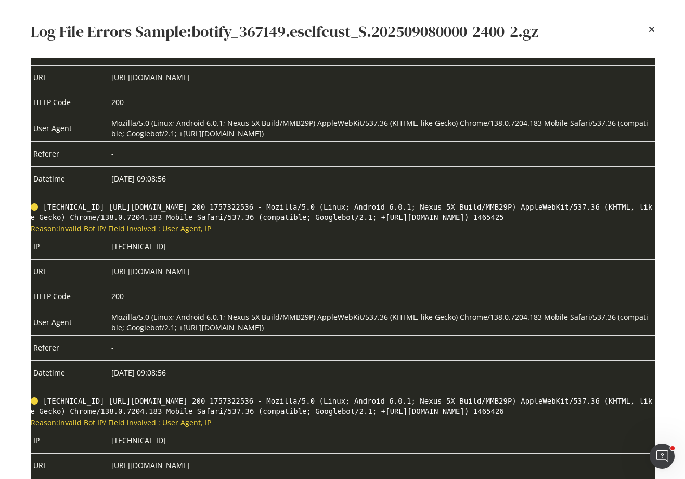
scroll to position [6601, 0]
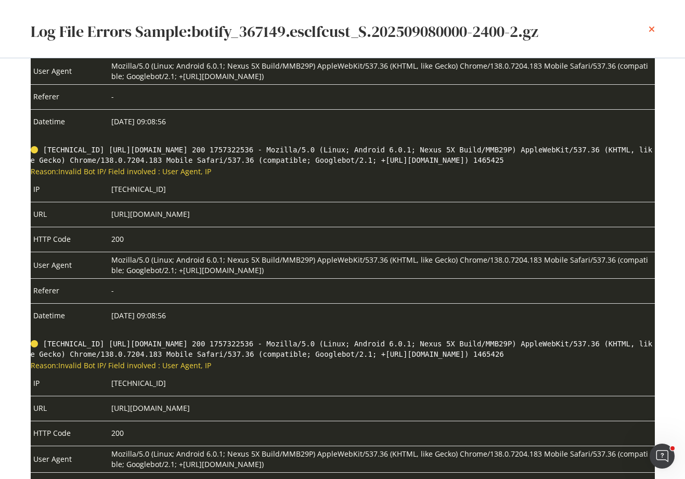
click at [650, 28] on icon "times" at bounding box center [652, 29] width 6 height 8
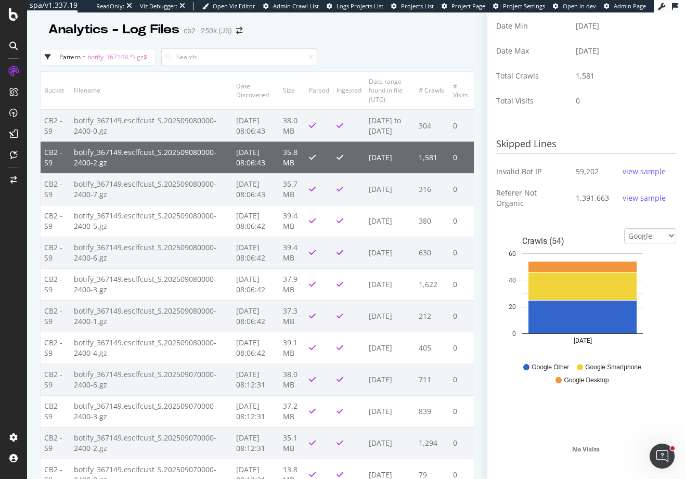
scroll to position [242, 0]
click at [624, 203] on div "view sample" at bounding box center [644, 197] width 43 height 10
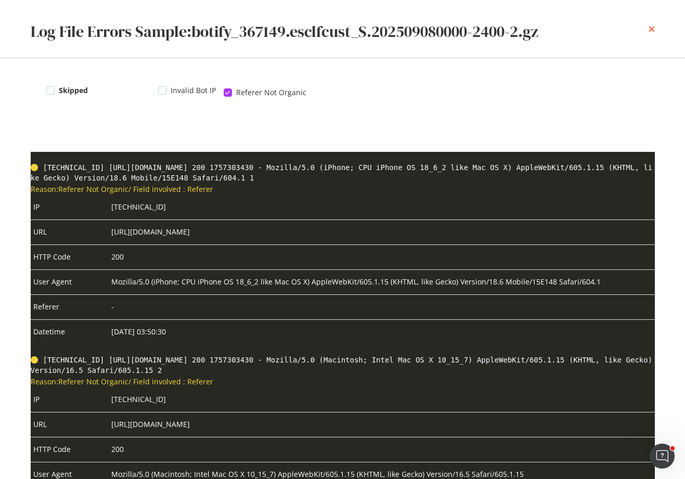
click at [649, 28] on icon "times" at bounding box center [652, 29] width 6 height 8
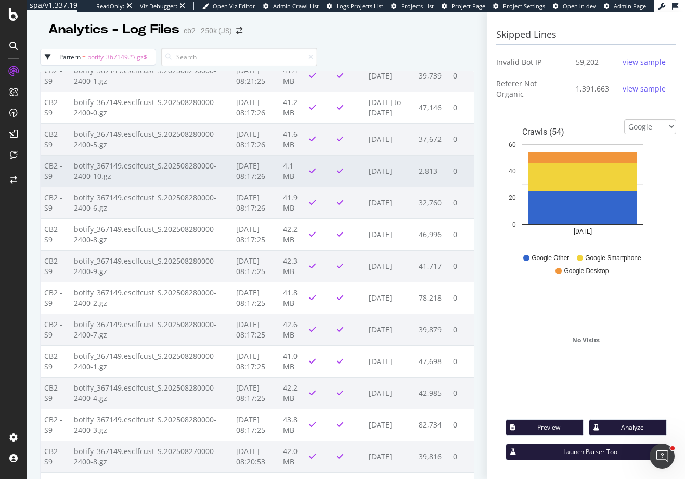
scroll to position [3425, 0]
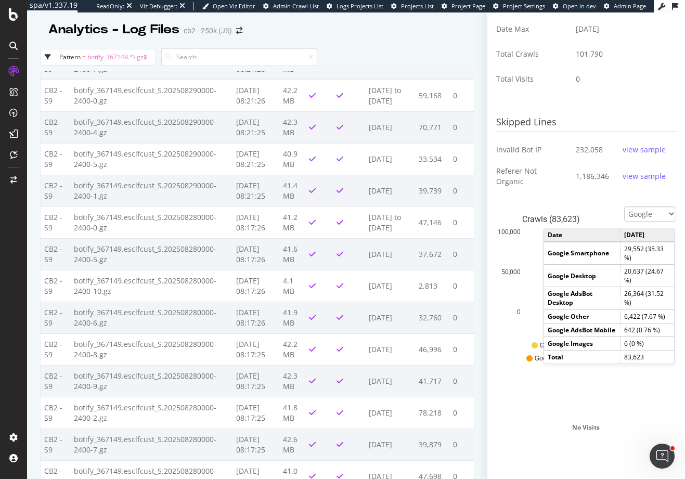
scroll to position [260, 0]
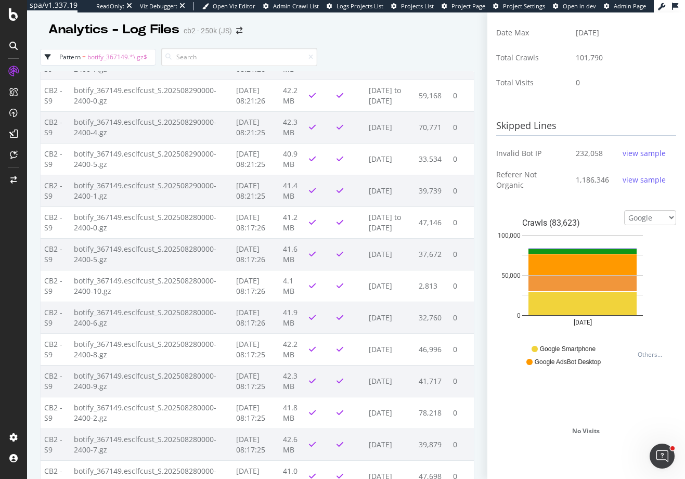
click at [638, 159] on div "view sample" at bounding box center [644, 153] width 43 height 10
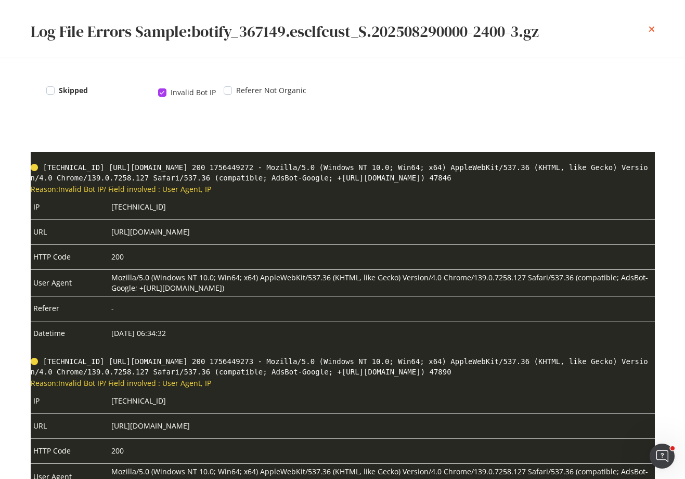
click at [651, 29] on icon "times" at bounding box center [652, 29] width 6 height 8
